Goal: Information Seeking & Learning: Learn about a topic

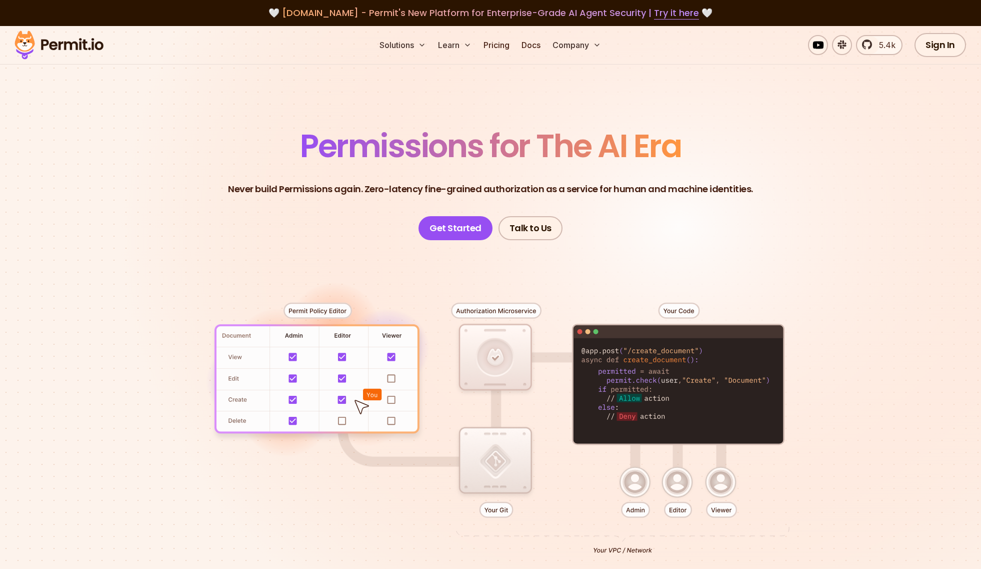
click at [557, 187] on p "Never build Permissions again. Zero-latency fine-grained authorization as a ser…" at bounding box center [490, 189] width 525 height 14
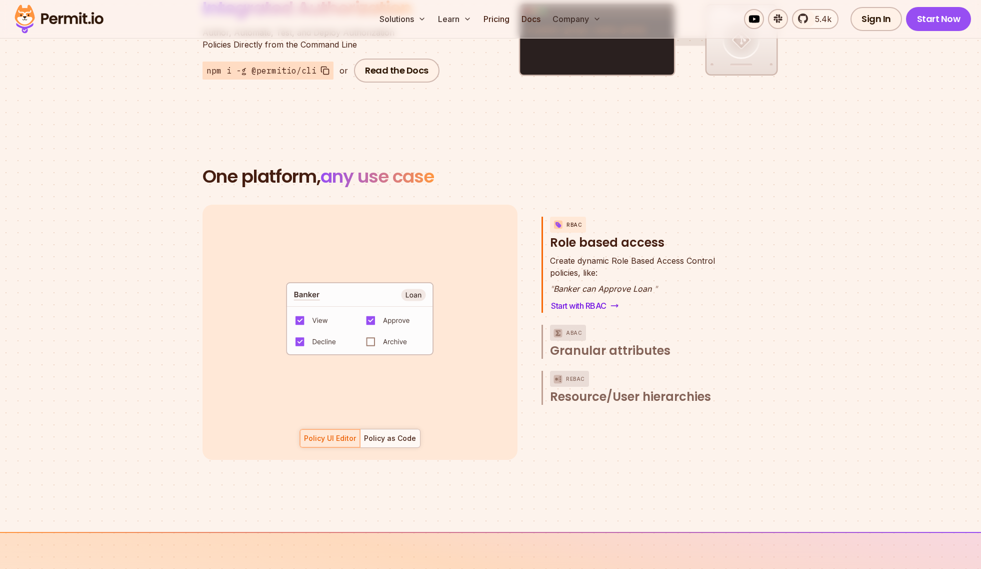
scroll to position [1315, 0]
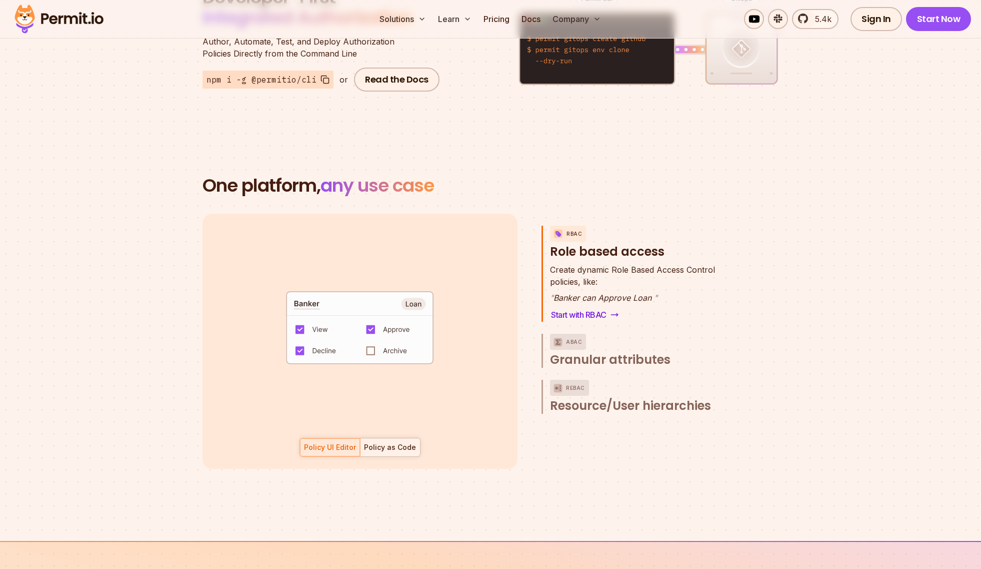
click at [394, 442] on div "Policy as Code" at bounding box center [390, 447] width 52 height 10
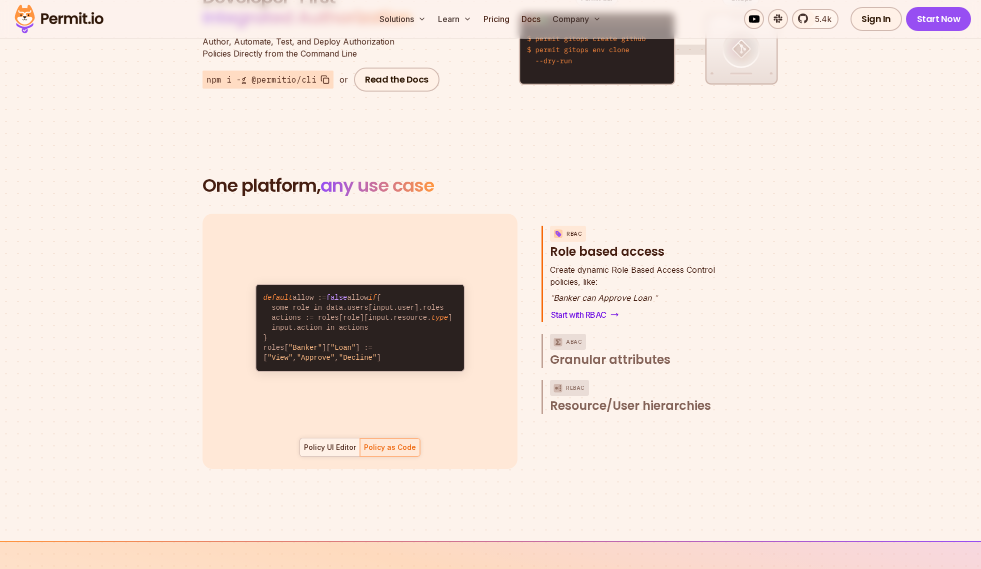
click at [327, 442] on div "Policy UI Editor" at bounding box center [330, 447] width 52 height 10
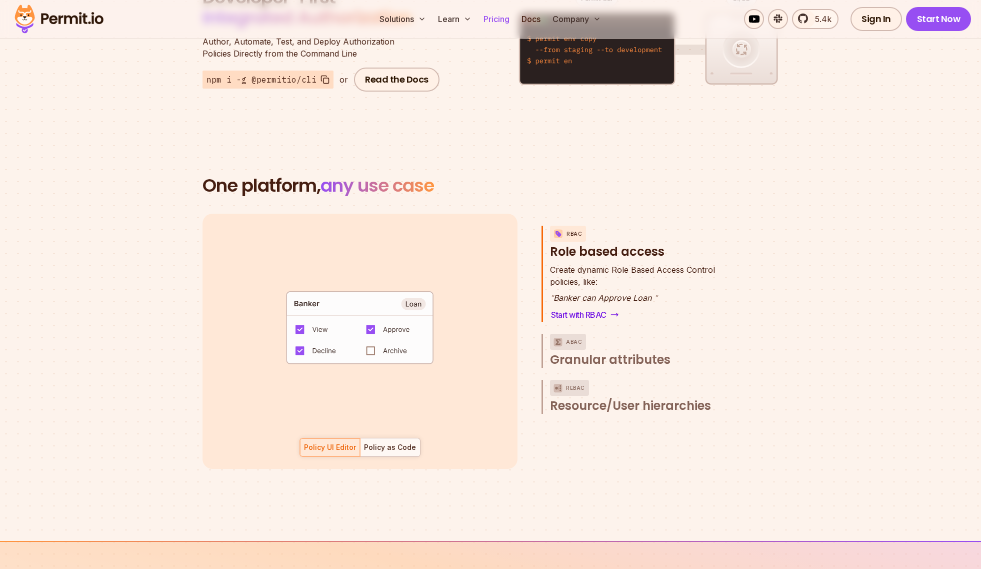
click at [496, 22] on link "Pricing" at bounding box center [497, 19] width 34 height 20
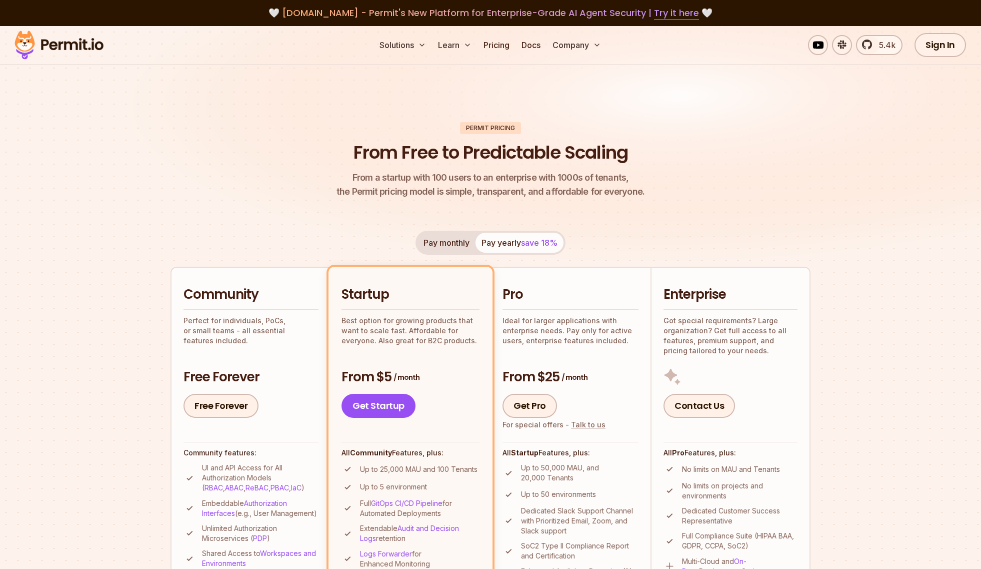
click at [234, 331] on p "Perfect for individuals, PoCs, or small teams - all essential features included." at bounding box center [251, 331] width 135 height 30
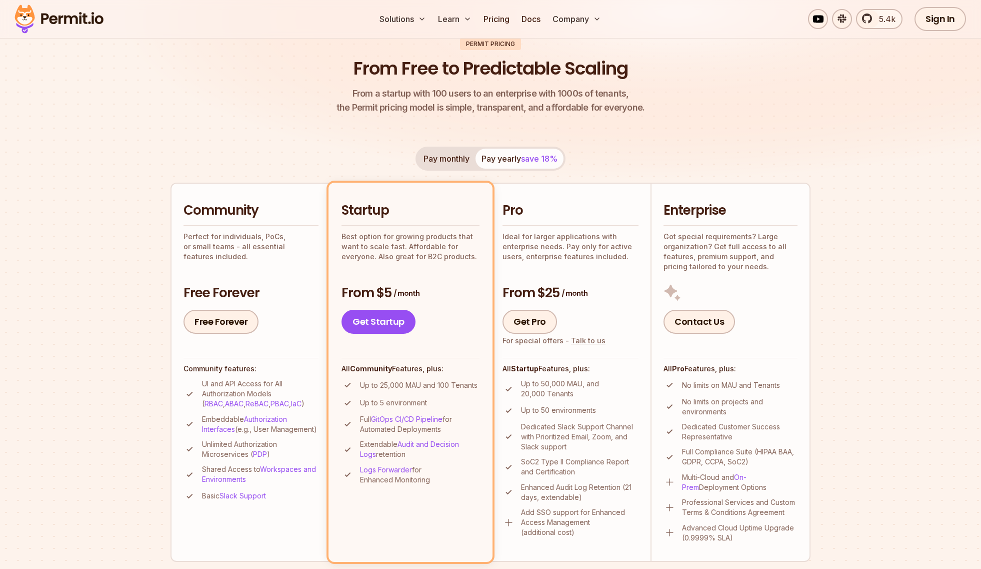
scroll to position [178, 0]
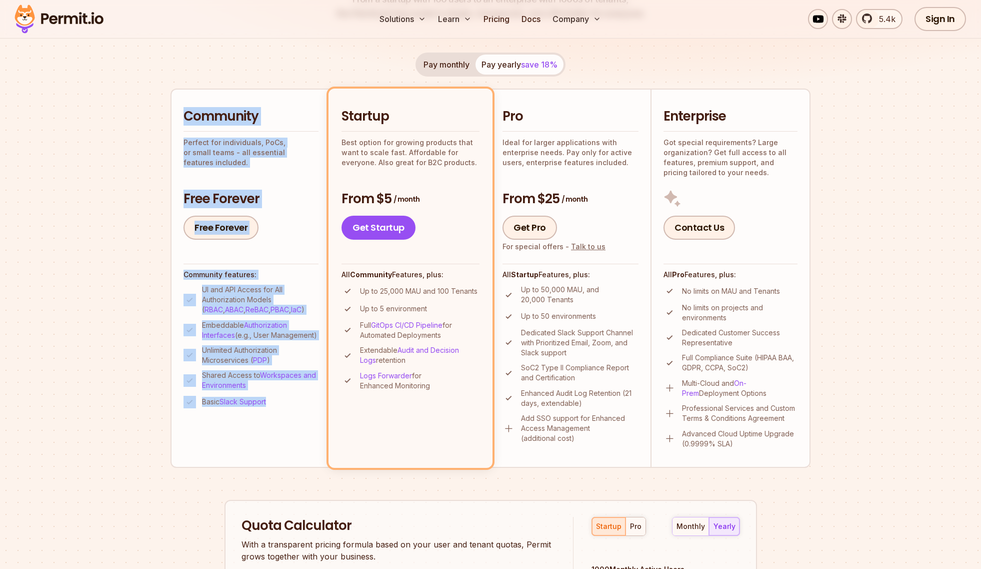
drag, startPoint x: 184, startPoint y: 114, endPoint x: 290, endPoint y: 412, distance: 316.9
click at [290, 412] on li "Community Perfect for individuals, PoCs, or small teams - all essential feature…" at bounding box center [251, 278] width 160 height 379
click at [290, 408] on li "Basic Slack Support" at bounding box center [251, 402] width 135 height 13
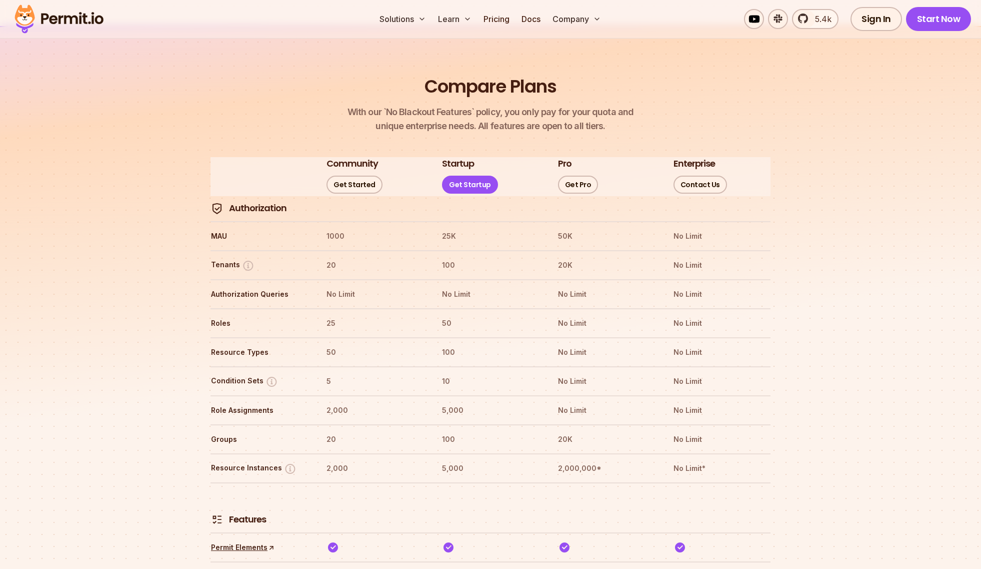
scroll to position [1241, 0]
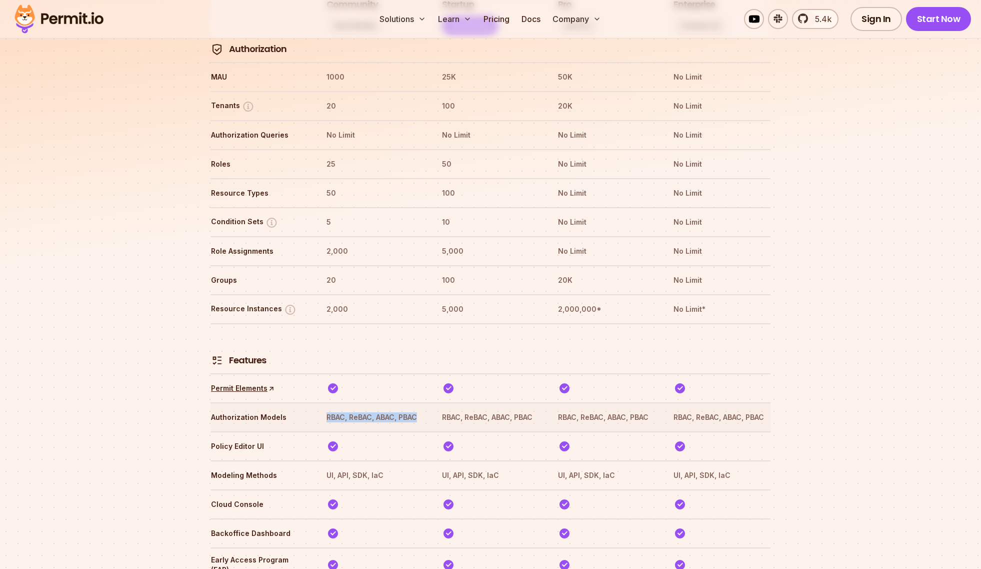
drag, startPoint x: 326, startPoint y: 395, endPoint x: 314, endPoint y: 390, distance: 12.8
click at [314, 402] on tr "Authorization Models RBAC, ReBAC, ABAC, PBAC RBAC, ReBAC, ABAC, PBAC RBAC, ReBA…" at bounding box center [491, 416] width 560 height 29
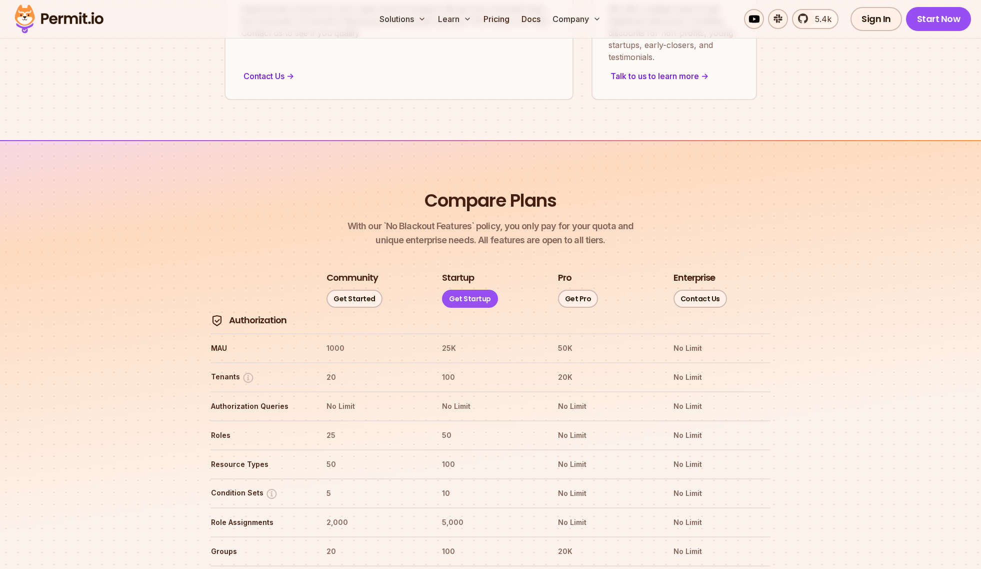
scroll to position [921, 0]
